Goal: Find specific page/section: Find specific page/section

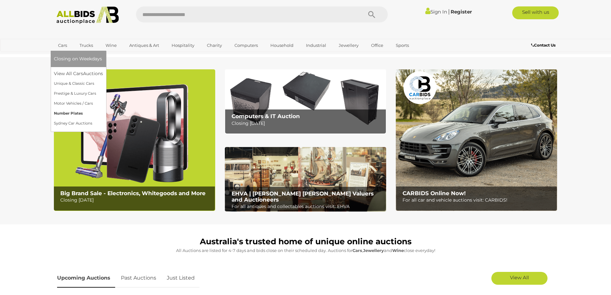
click at [66, 114] on link "Number Plates" at bounding box center [78, 113] width 49 height 10
click at [64, 46] on link "Cars" at bounding box center [62, 45] width 17 height 11
click at [64, 113] on link "Number Plates" at bounding box center [78, 113] width 49 height 10
